Goal: Use online tool/utility: Utilize a website feature to perform a specific function

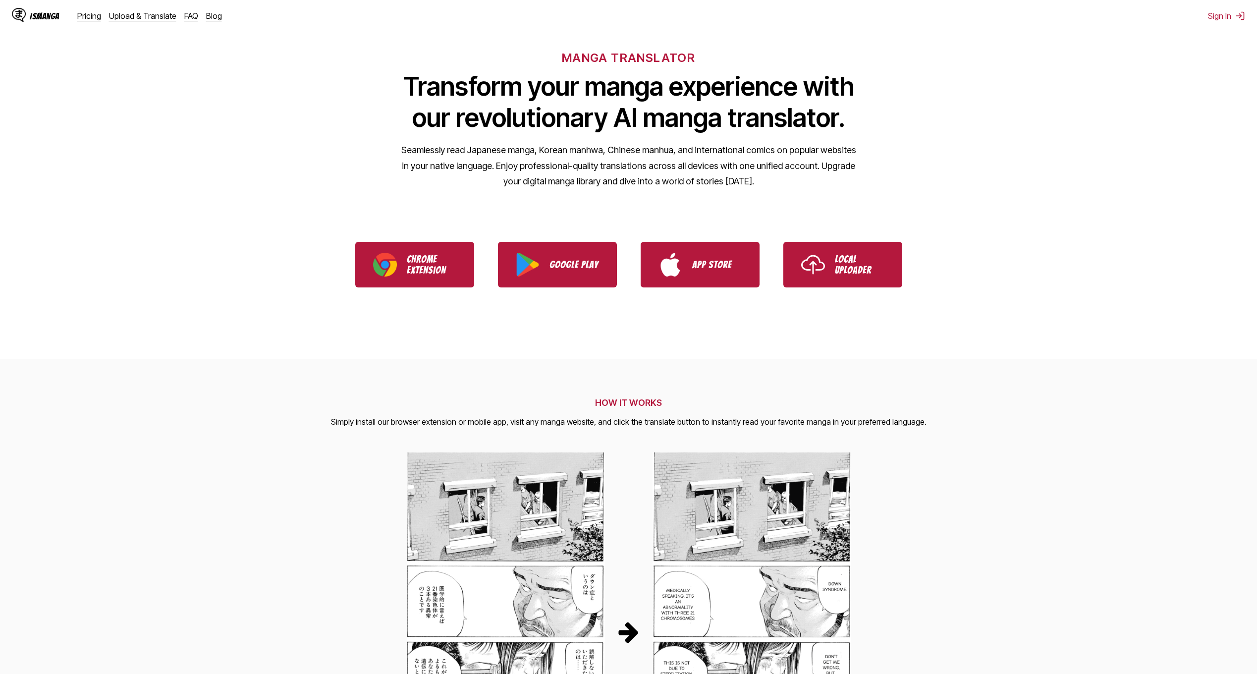
scroll to position [50, 0]
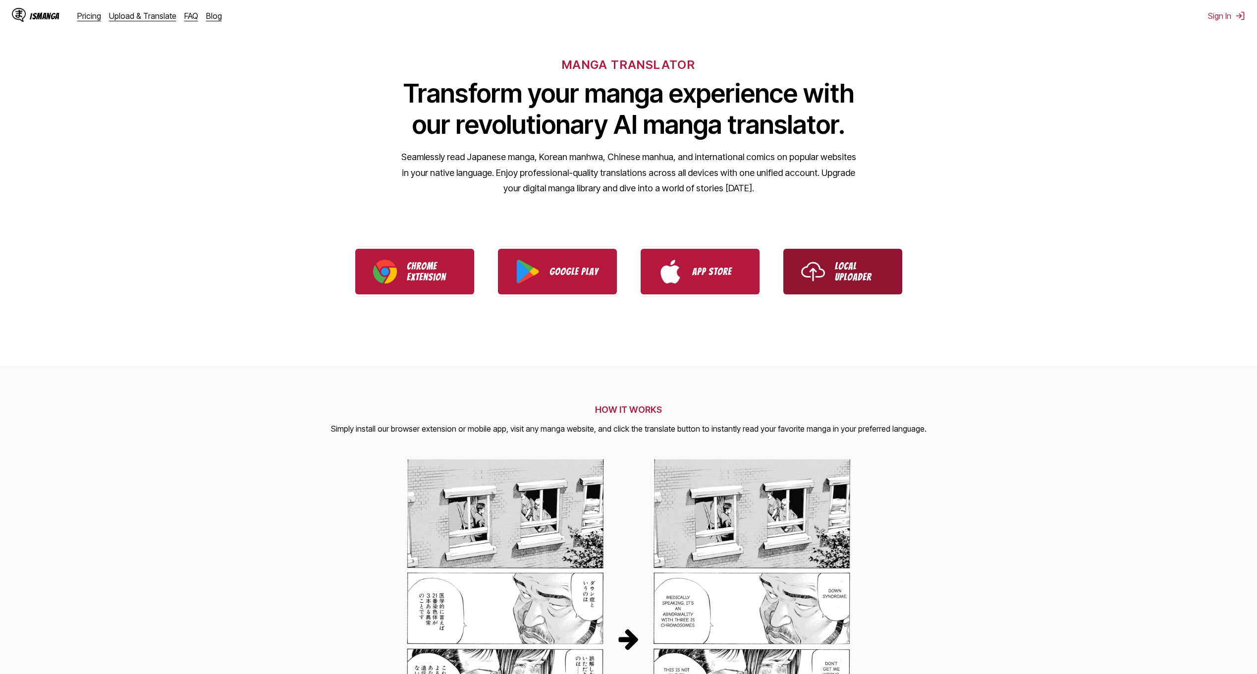
click at [804, 282] on img "Use IsManga Local Uploader" at bounding box center [813, 272] width 24 height 24
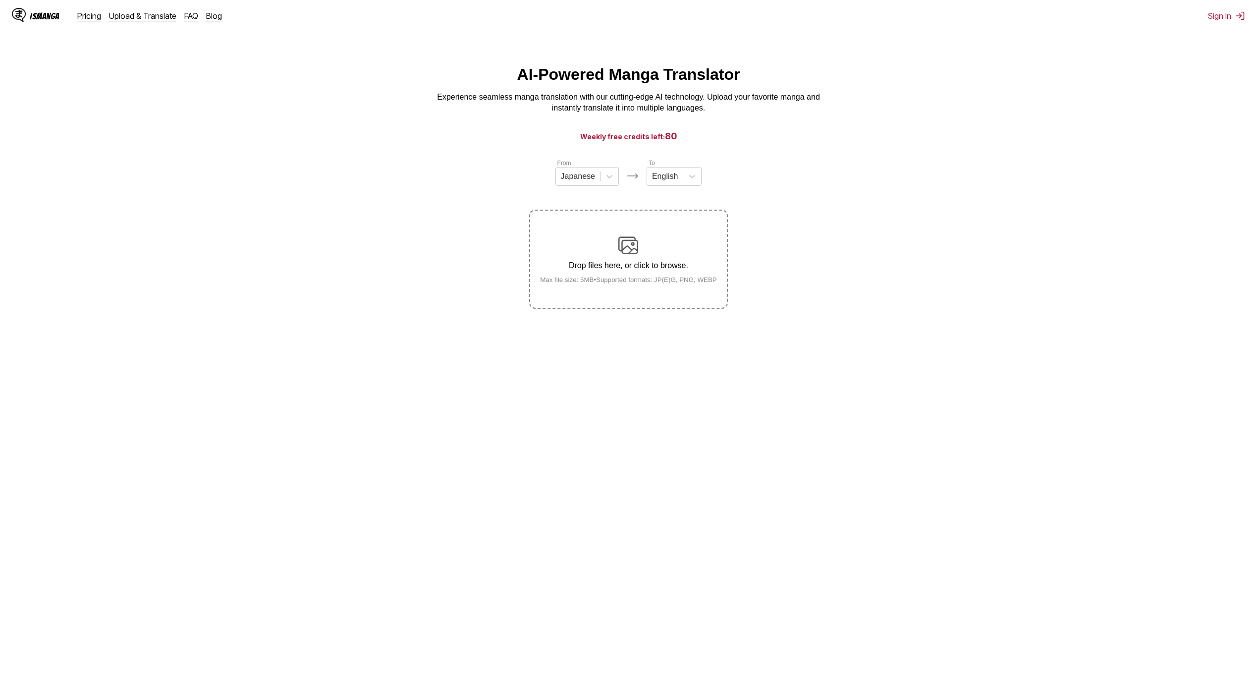
click at [630, 247] on img at bounding box center [628, 245] width 20 height 20
click at [0, 0] on input "Drop files here, or click to browse. Max file size: 5MB • Supported formats: JP…" at bounding box center [0, 0] width 0 height 0
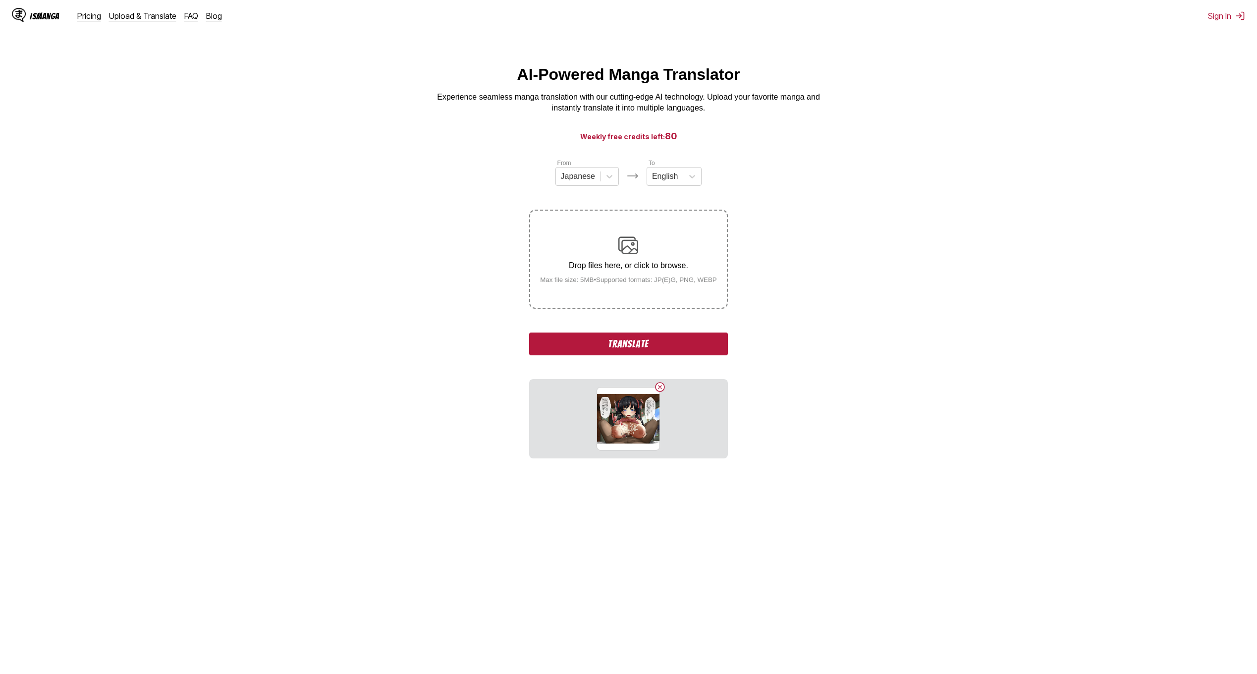
click at [607, 347] on button "Translate" at bounding box center [628, 343] width 198 height 23
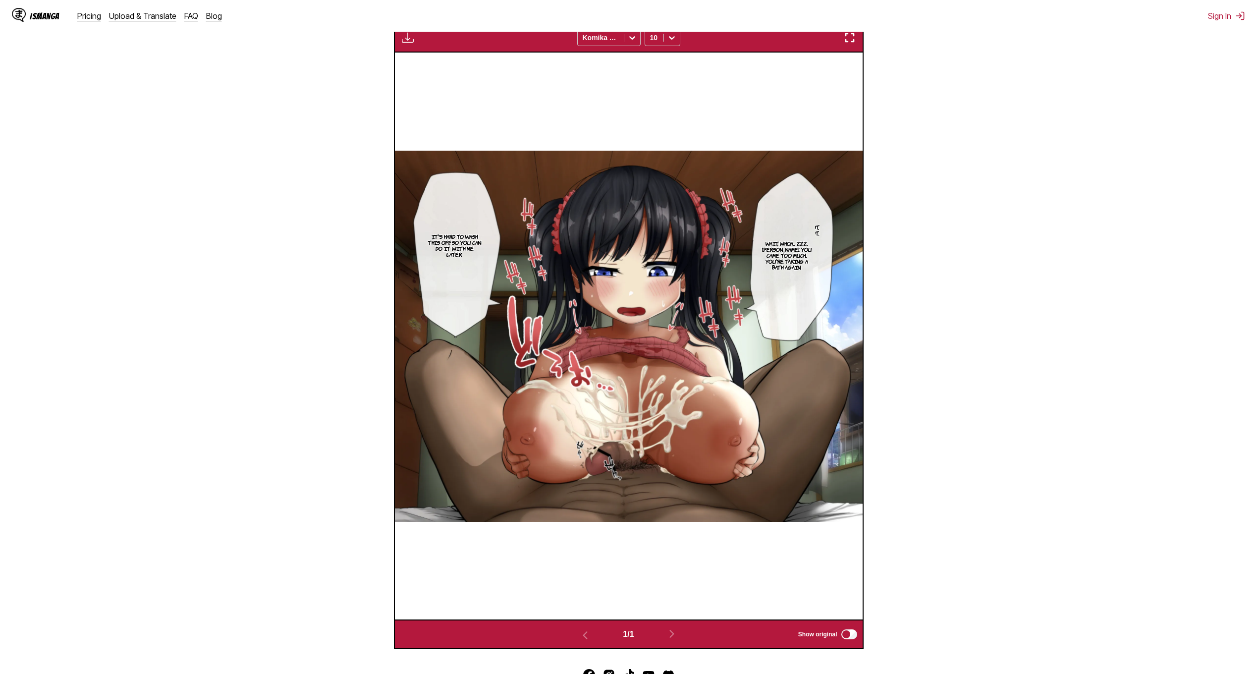
scroll to position [230, 0]
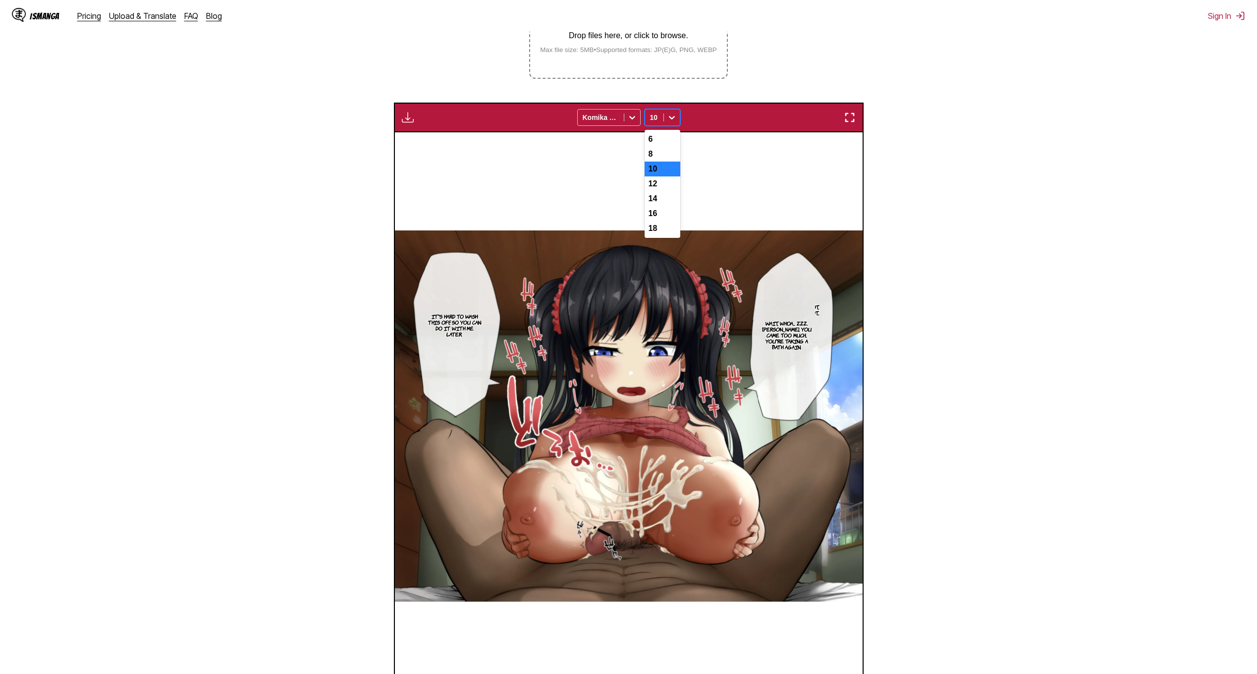
click at [673, 121] on icon at bounding box center [672, 117] width 10 height 10
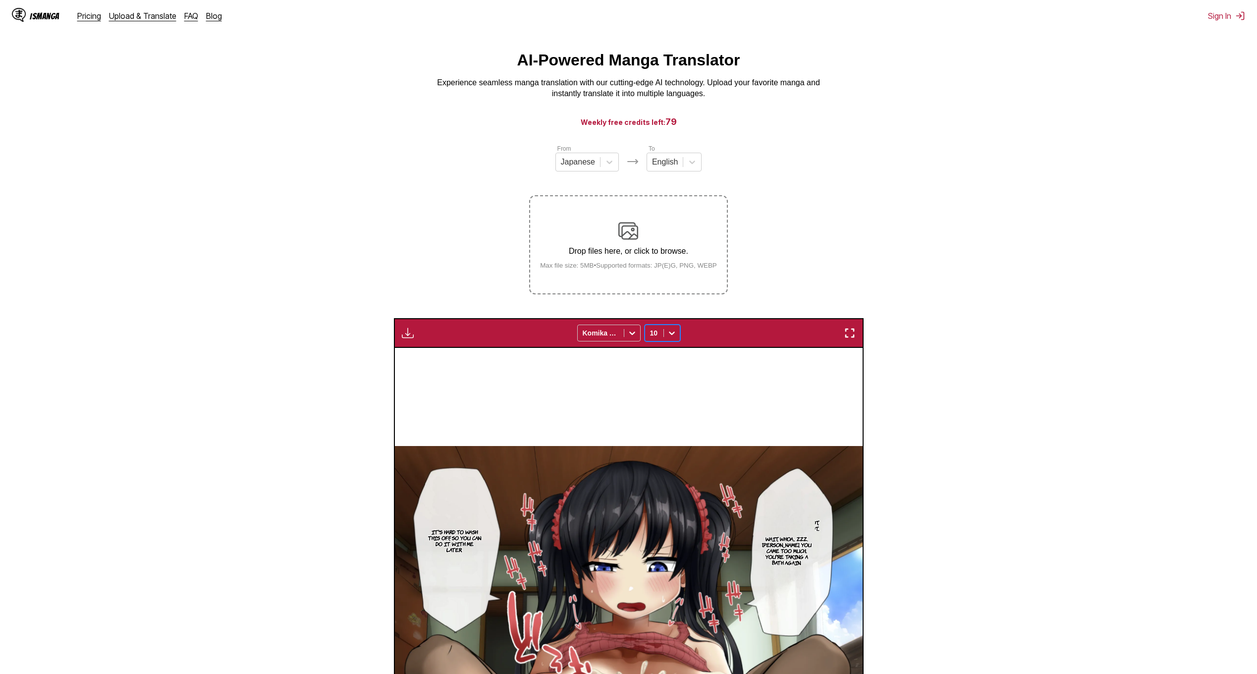
scroll to position [0, 0]
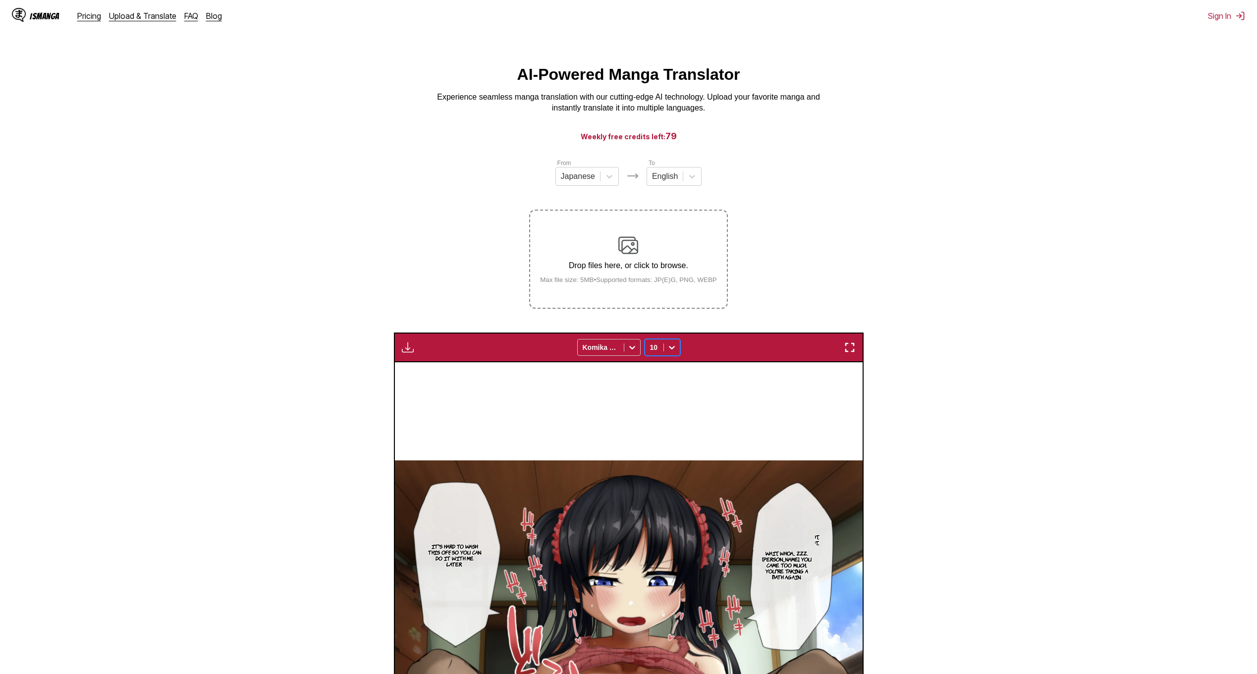
click at [628, 246] on img at bounding box center [628, 245] width 20 height 20
click at [0, 0] on input "Drop files here, or click to browse. Max file size: 5MB • Supported formats: JP…" at bounding box center [0, 0] width 0 height 0
